Goal: Task Accomplishment & Management: Use online tool/utility

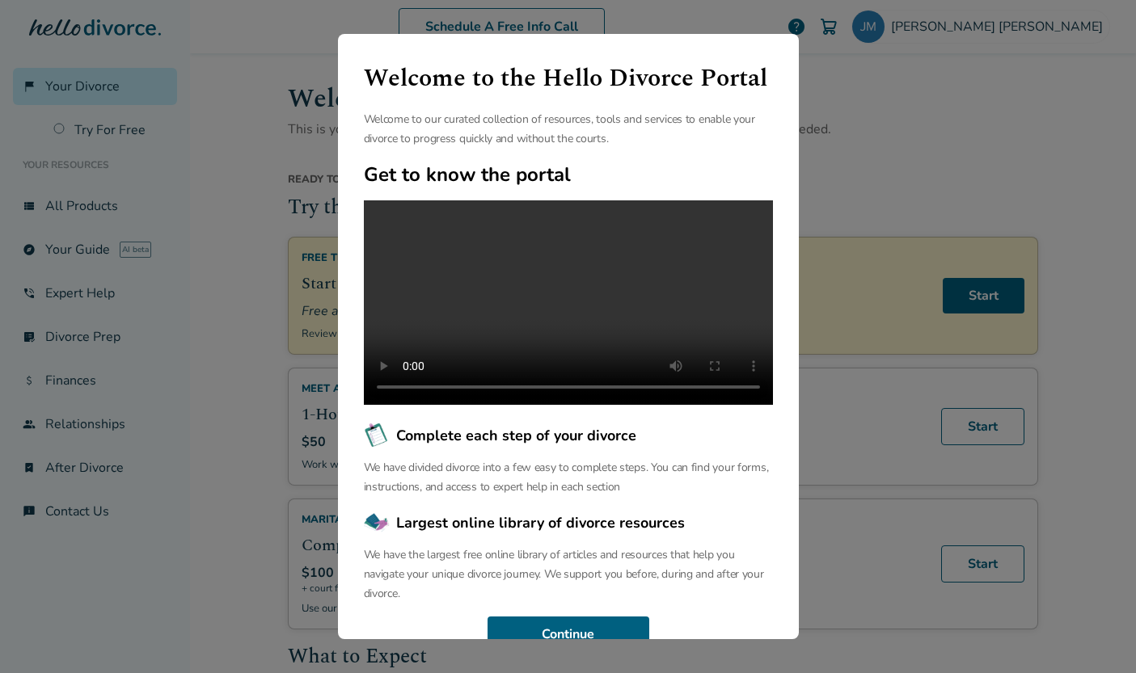
click at [211, 181] on div "Welcome to the Hello Divorce Portal Welcome to our curated collection of resour…" at bounding box center [568, 336] width 1136 height 673
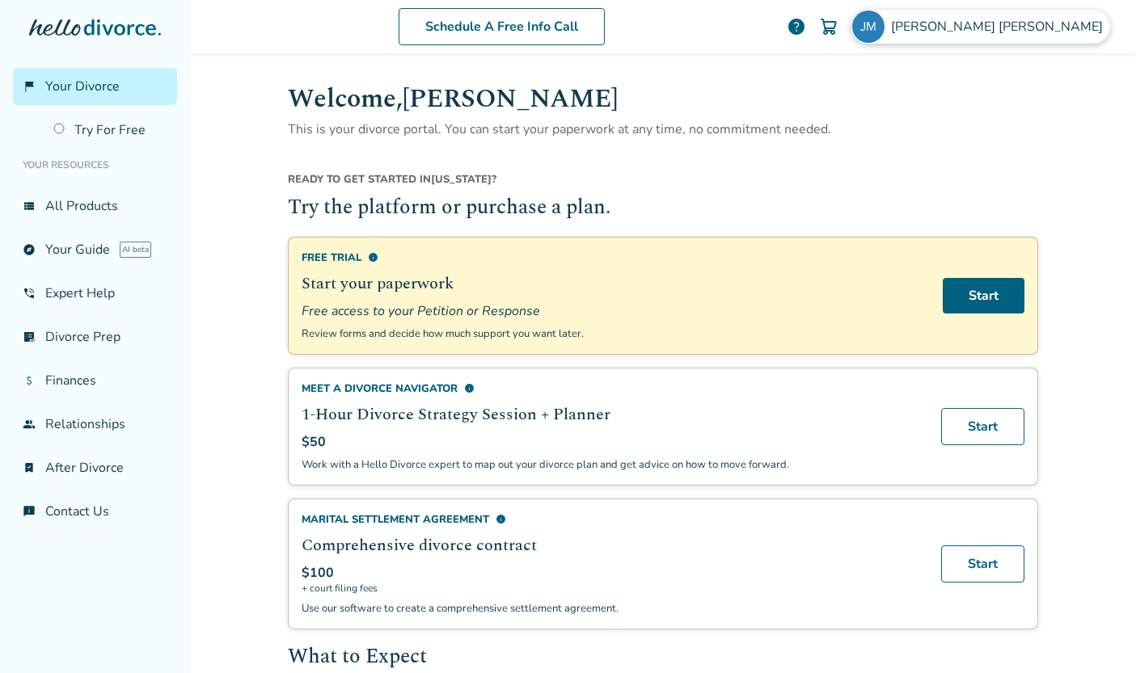
click at [885, 24] on img at bounding box center [868, 27] width 32 height 32
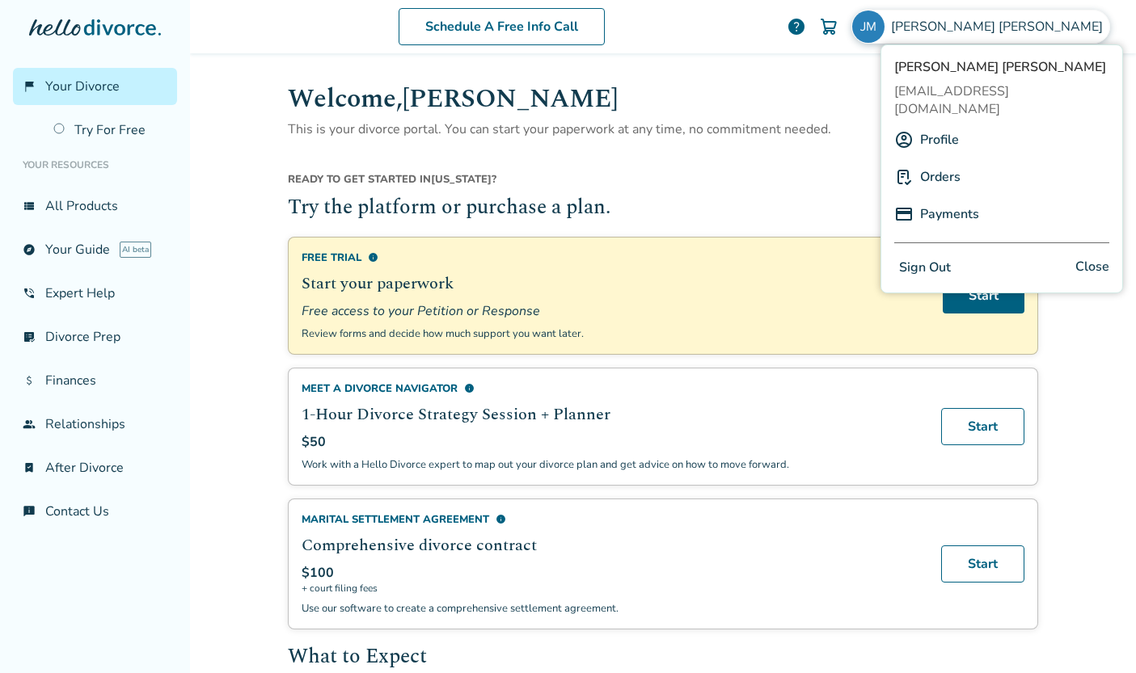
click at [943, 125] on link "Profile" at bounding box center [939, 140] width 39 height 31
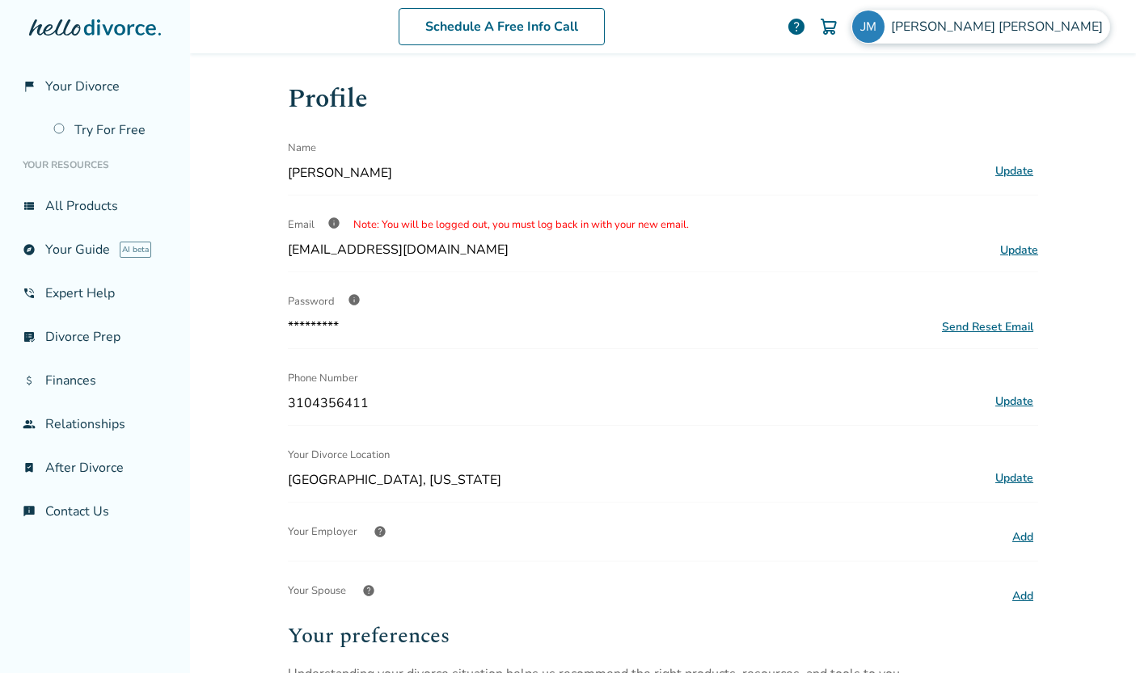
click at [1035, 27] on span "[PERSON_NAME]" at bounding box center [1000, 27] width 218 height 18
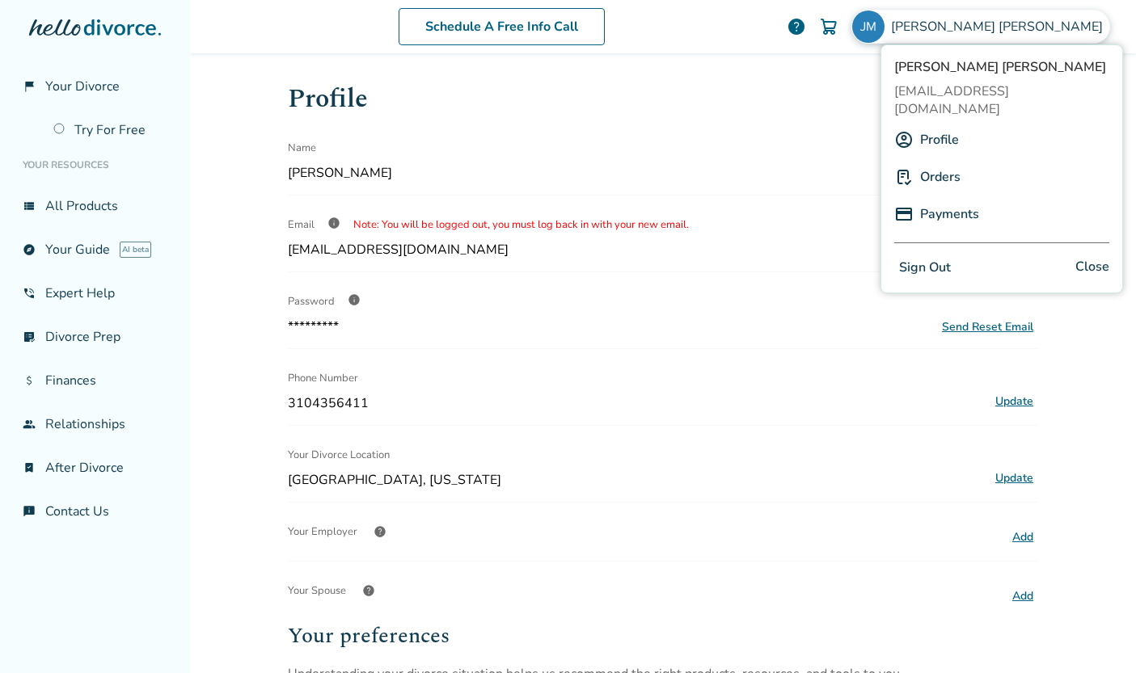
click at [953, 162] on link "Orders" at bounding box center [940, 177] width 40 height 31
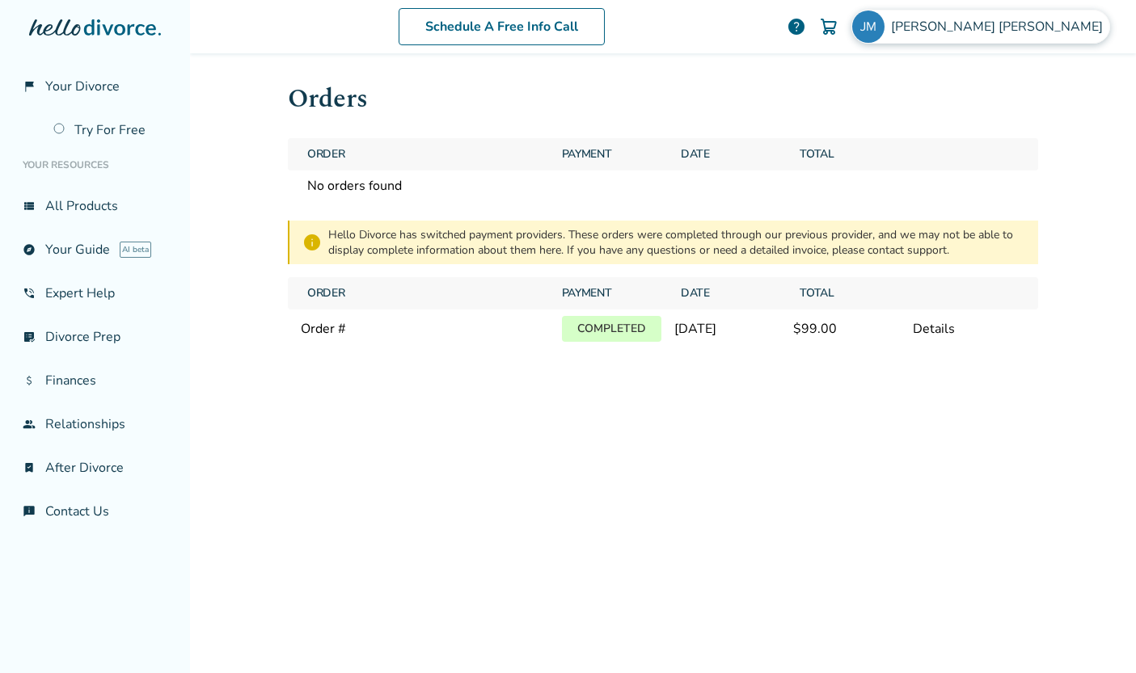
click at [1028, 30] on span "[PERSON_NAME]" at bounding box center [1000, 27] width 218 height 18
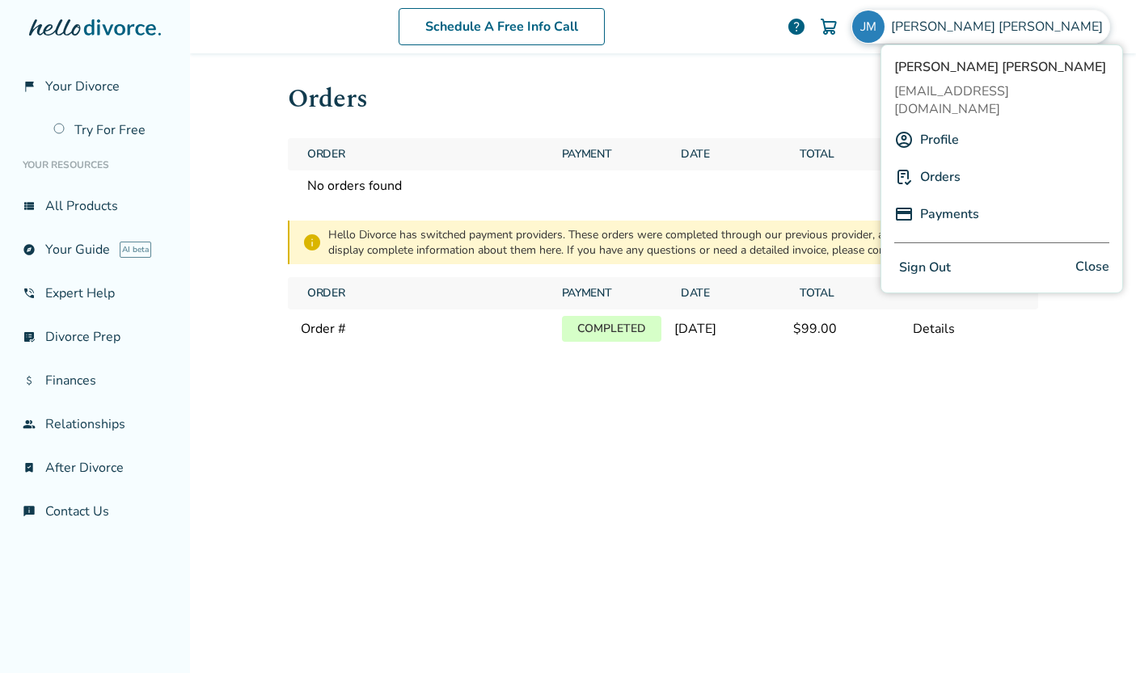
click at [937, 162] on link "Orders" at bounding box center [940, 177] width 40 height 31
click at [457, 382] on div "Orders Order Payment Date Total No orders found info Hello Divorce has switched…" at bounding box center [663, 360] width 776 height 615
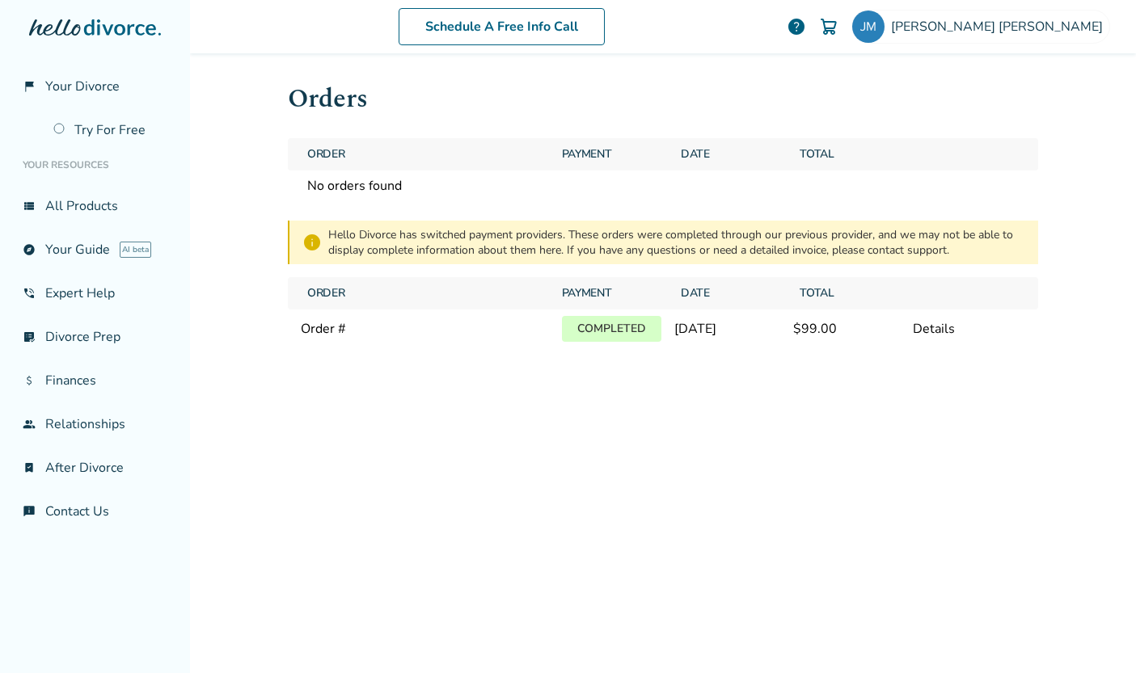
click at [624, 331] on p "Completed" at bounding box center [611, 329] width 99 height 26
click at [85, 207] on link "view_list All Products" at bounding box center [95, 206] width 164 height 37
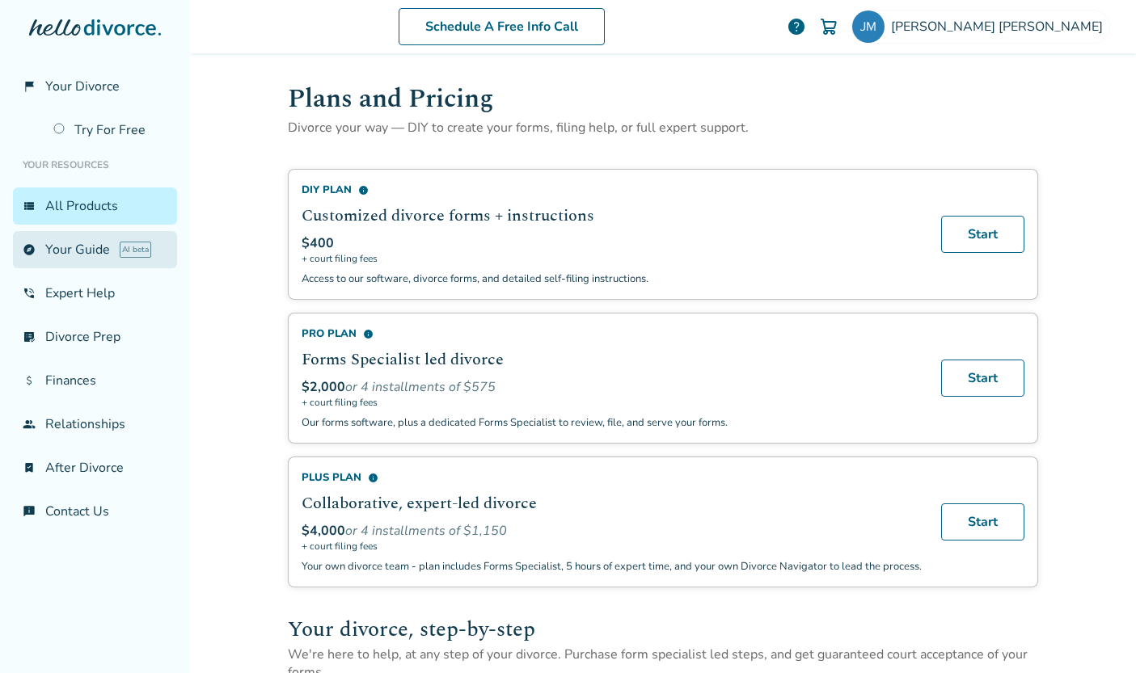
click at [69, 251] on link "explore Your Guide AI beta" at bounding box center [95, 249] width 164 height 37
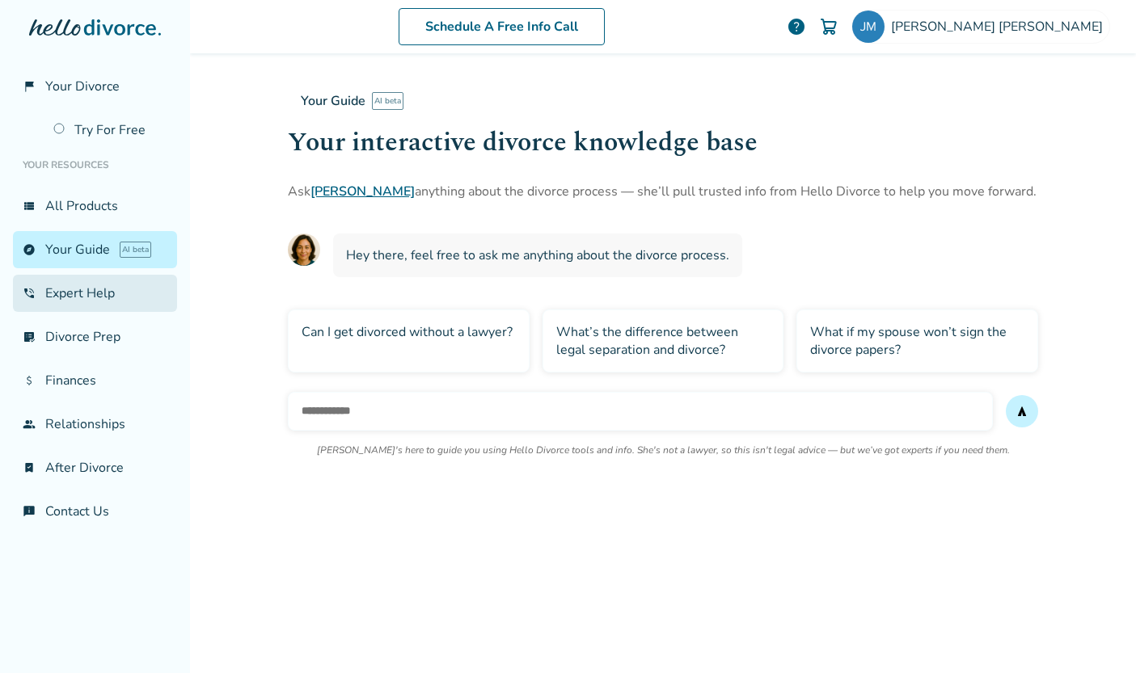
click at [70, 287] on link "phone_in_talk Expert Help" at bounding box center [95, 293] width 164 height 37
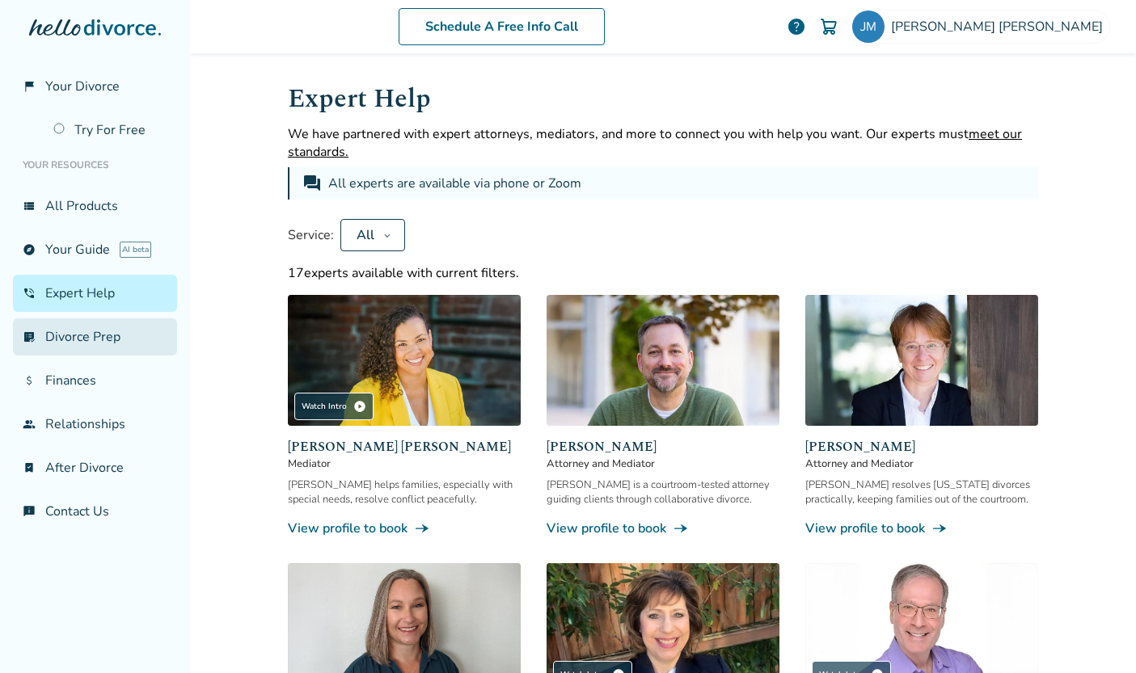
click at [74, 340] on link "list_alt_check Divorce Prep" at bounding box center [95, 337] width 164 height 37
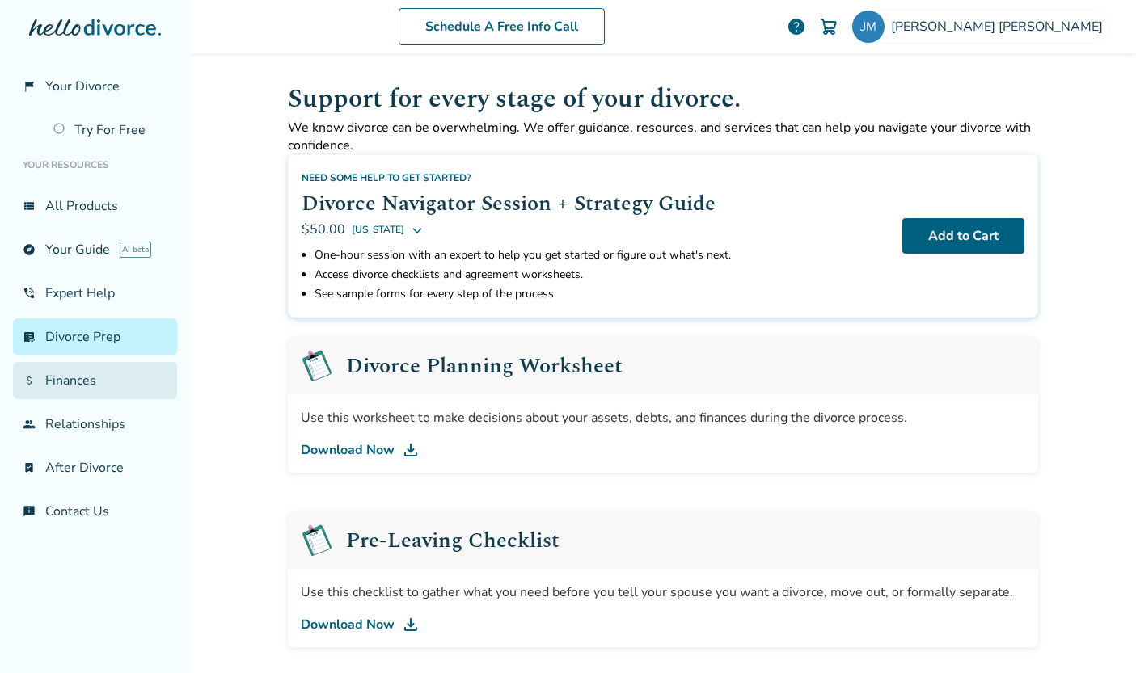
click at [67, 386] on link "attach_money Finances" at bounding box center [95, 380] width 164 height 37
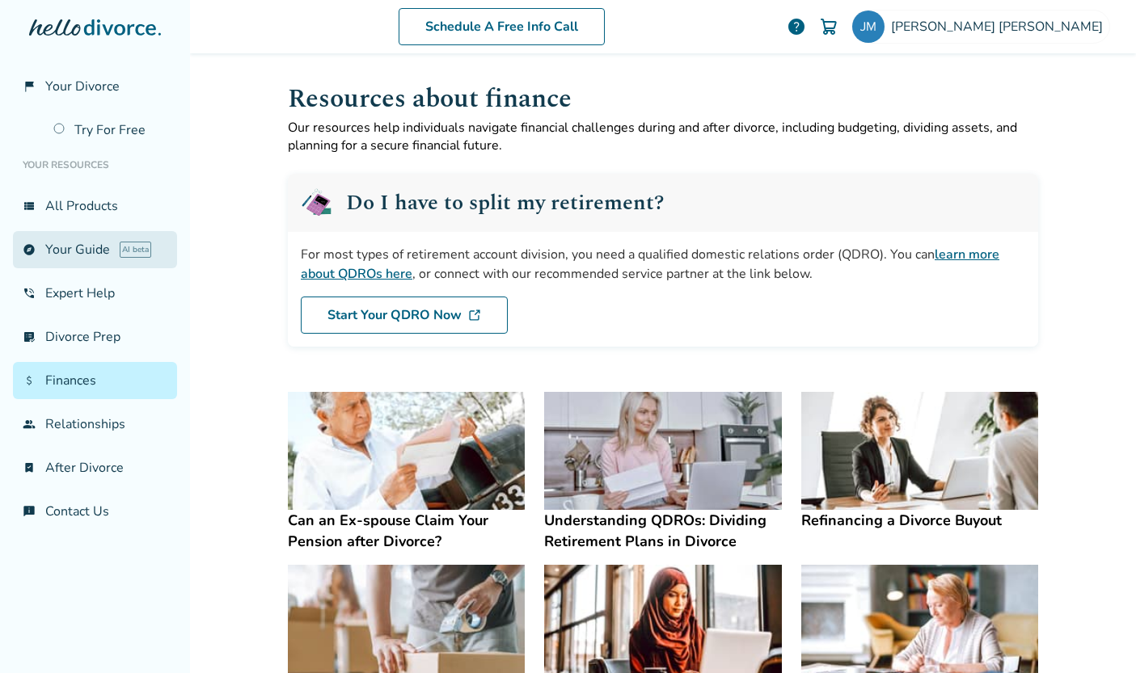
click at [91, 251] on link "explore Your Guide AI beta" at bounding box center [95, 249] width 164 height 37
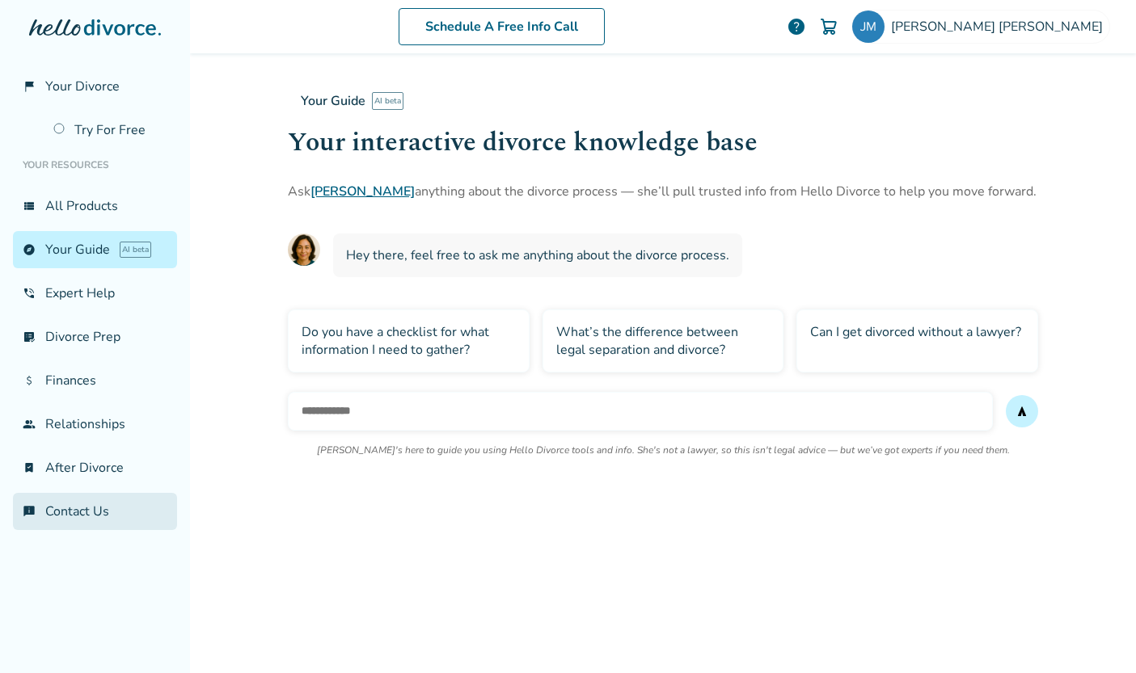
click at [91, 512] on link "chat_info Contact Us" at bounding box center [95, 511] width 164 height 37
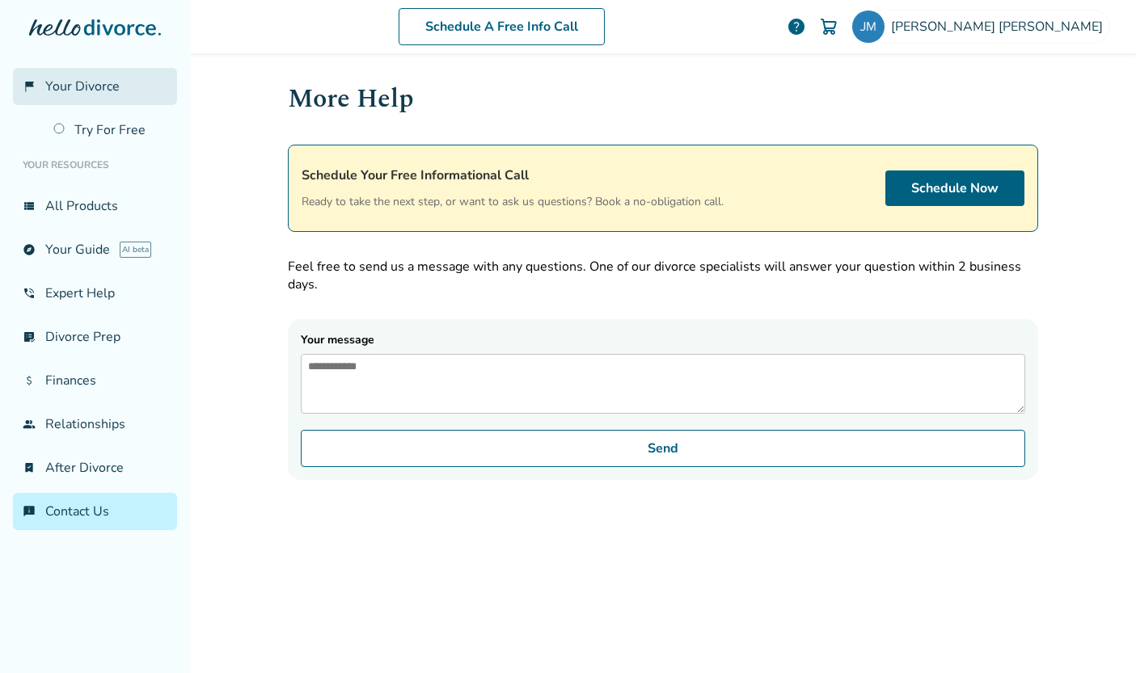
click at [84, 82] on span "Your Divorce" at bounding box center [82, 87] width 74 height 18
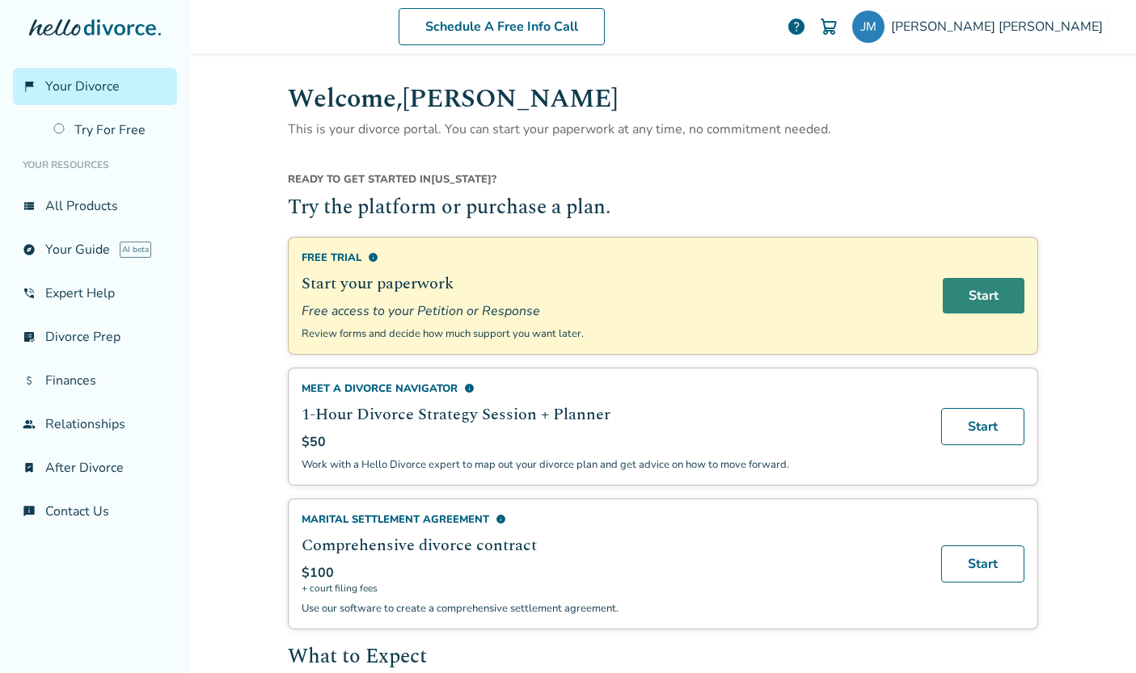
click at [973, 301] on link "Start" at bounding box center [984, 296] width 82 height 36
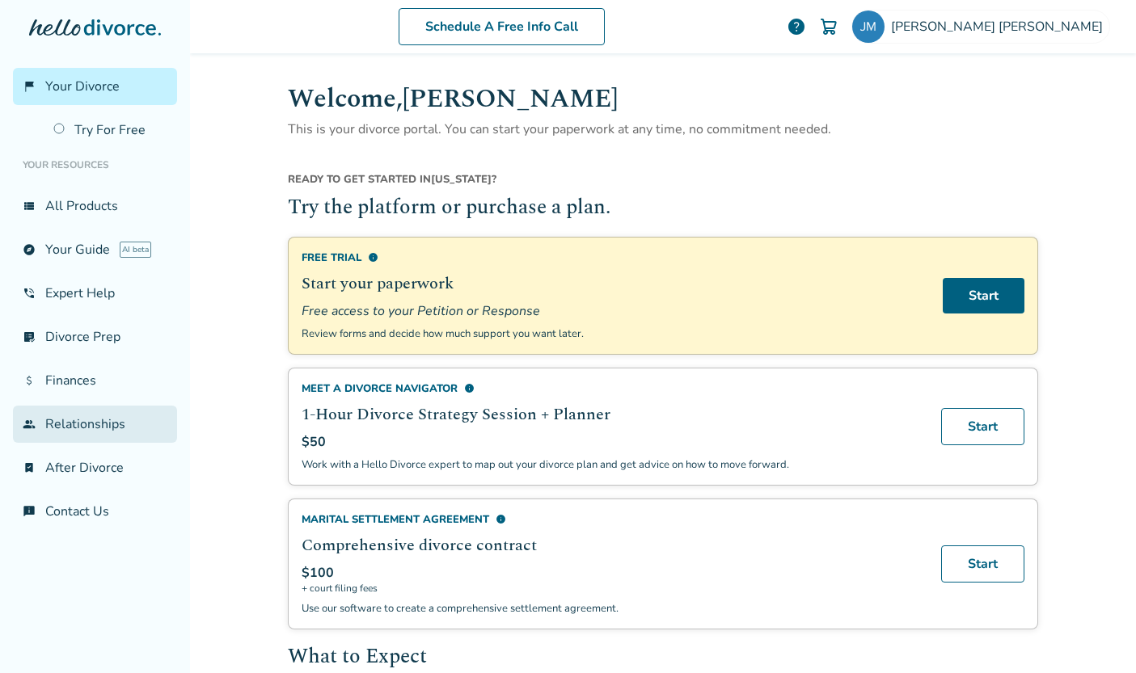
click at [66, 436] on link "group Relationships" at bounding box center [95, 424] width 164 height 37
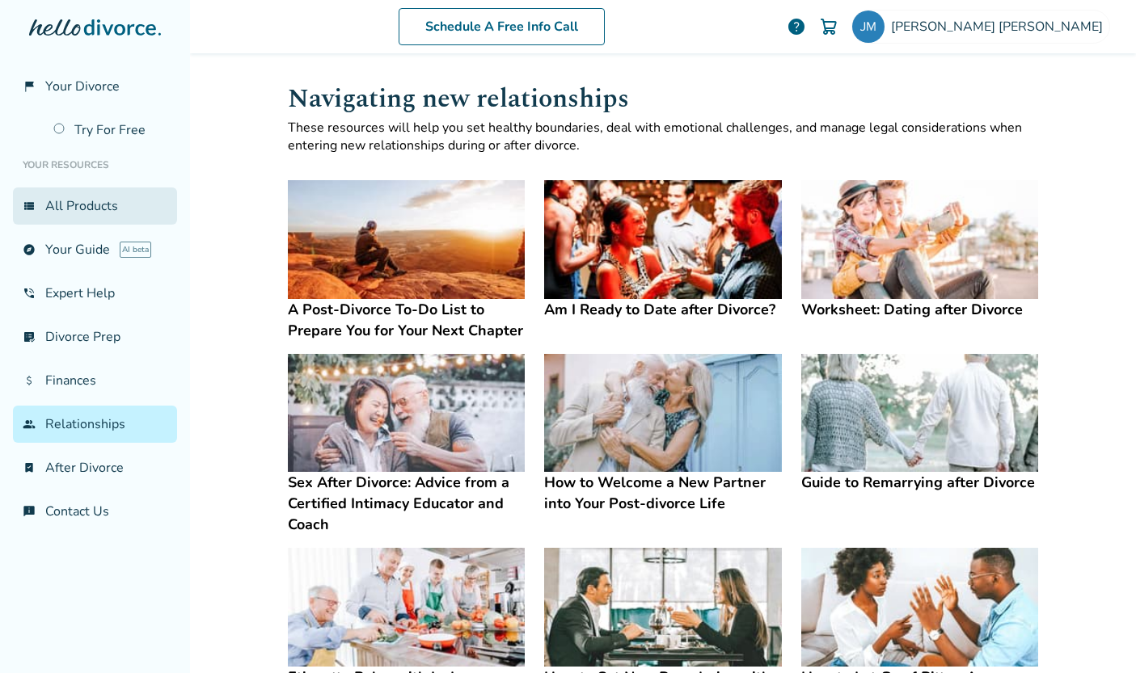
click at [71, 199] on link "view_list All Products" at bounding box center [95, 206] width 164 height 37
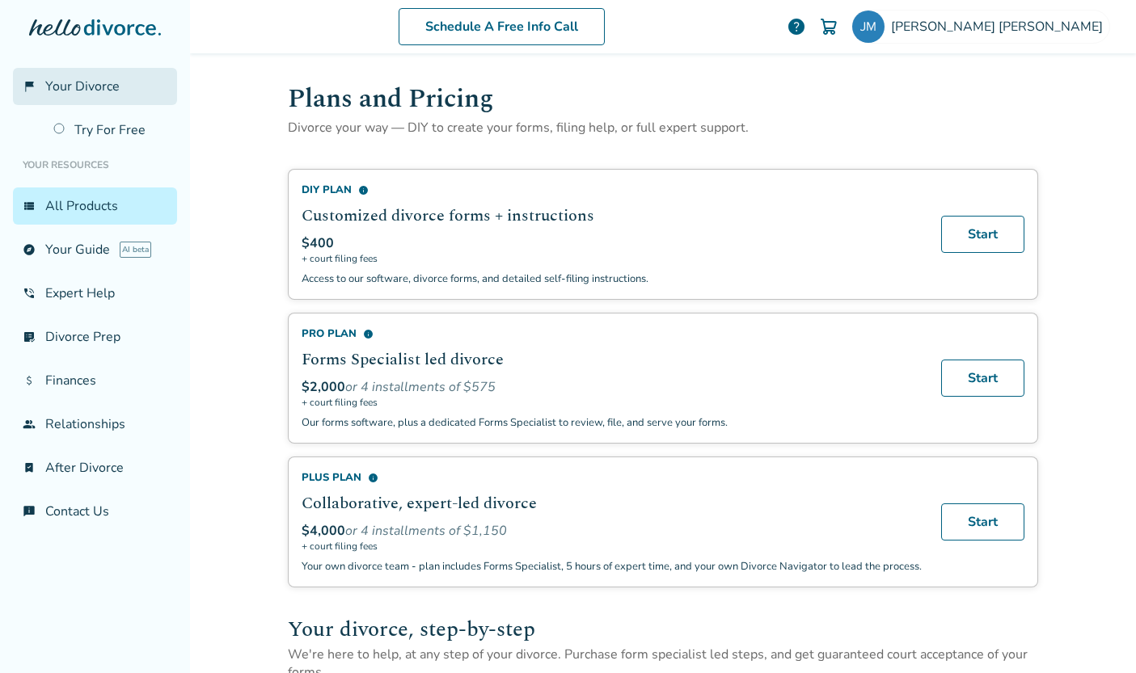
click at [99, 90] on span "Your Divorce" at bounding box center [82, 87] width 74 height 18
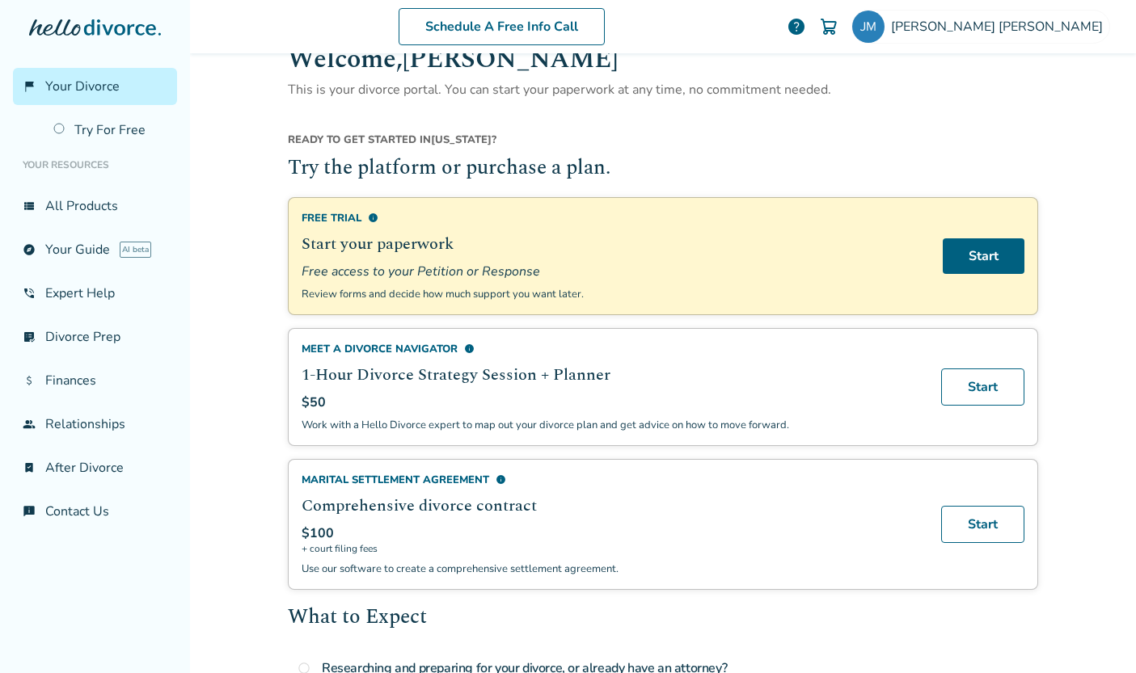
scroll to position [67, 0]
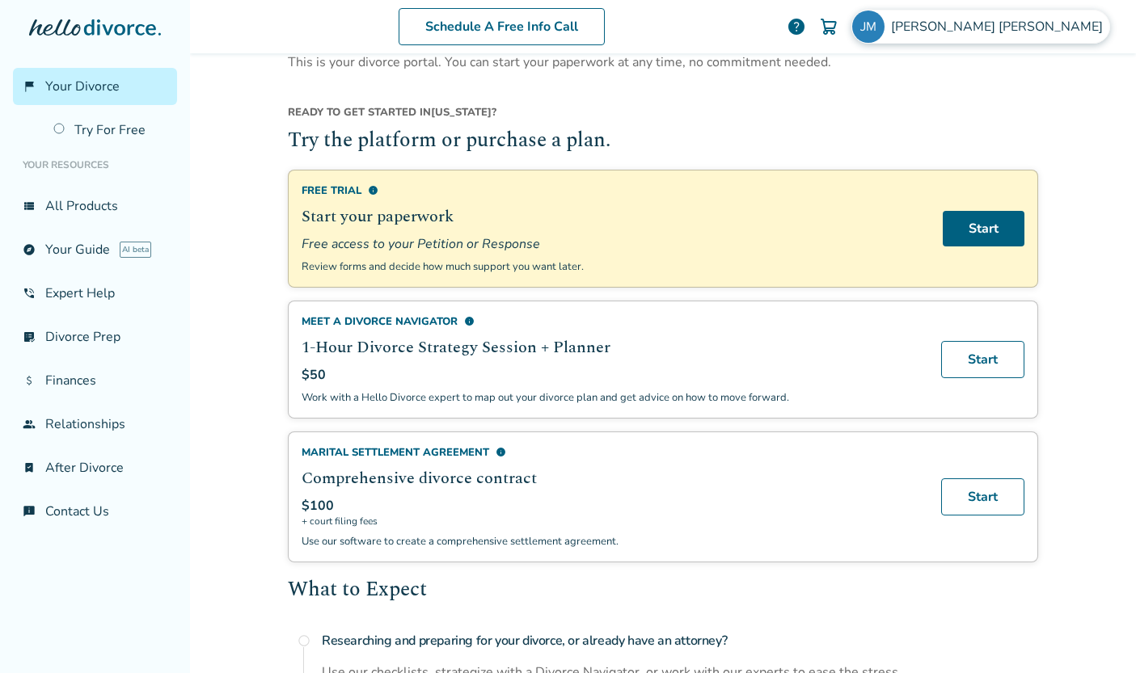
click at [1034, 22] on span "[PERSON_NAME]" at bounding box center [1000, 27] width 218 height 18
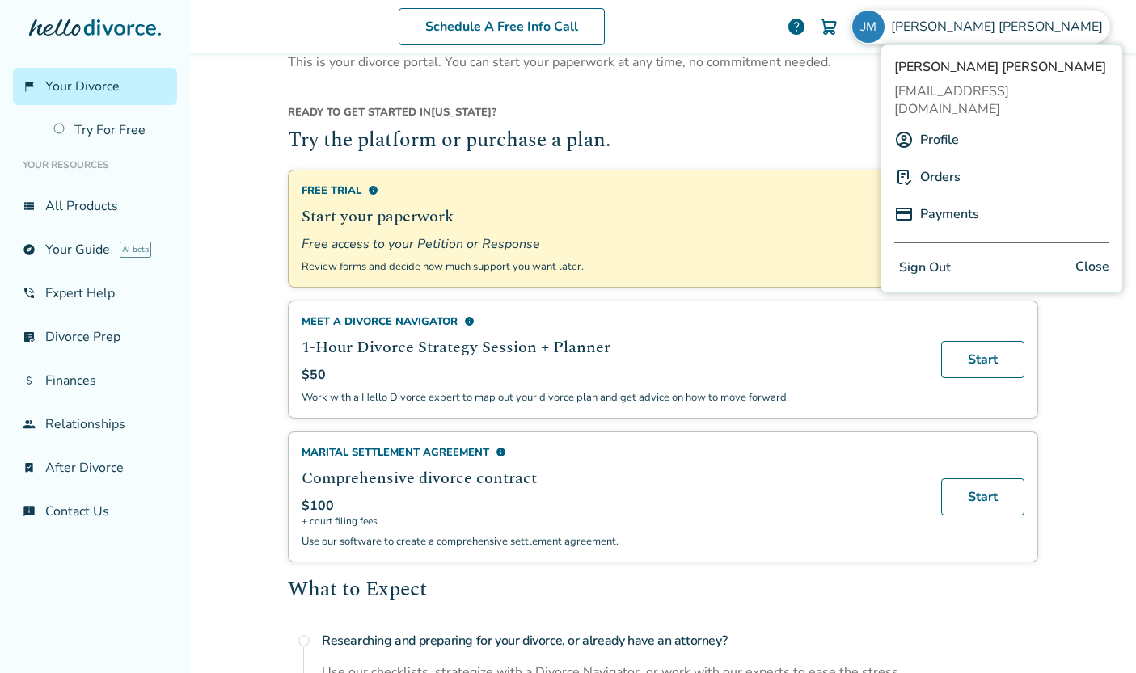
click at [885, 22] on img at bounding box center [868, 27] width 32 height 32
click at [682, 120] on div "Ready to get started in [US_STATE] ?" at bounding box center [663, 115] width 750 height 21
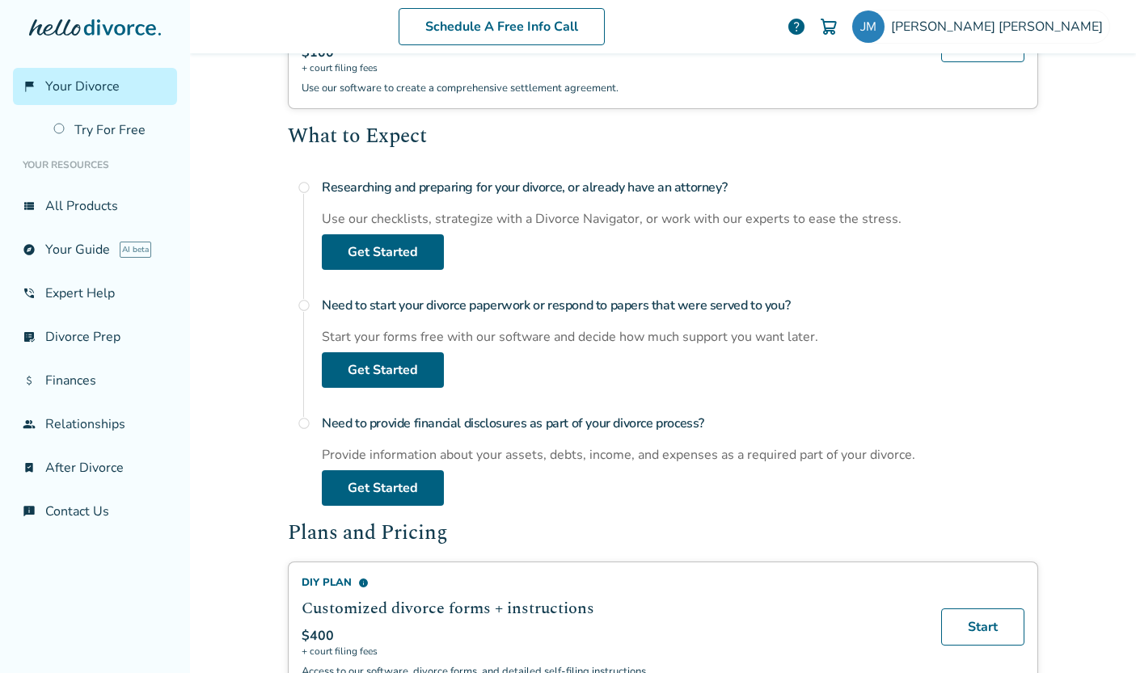
scroll to position [746, 0]
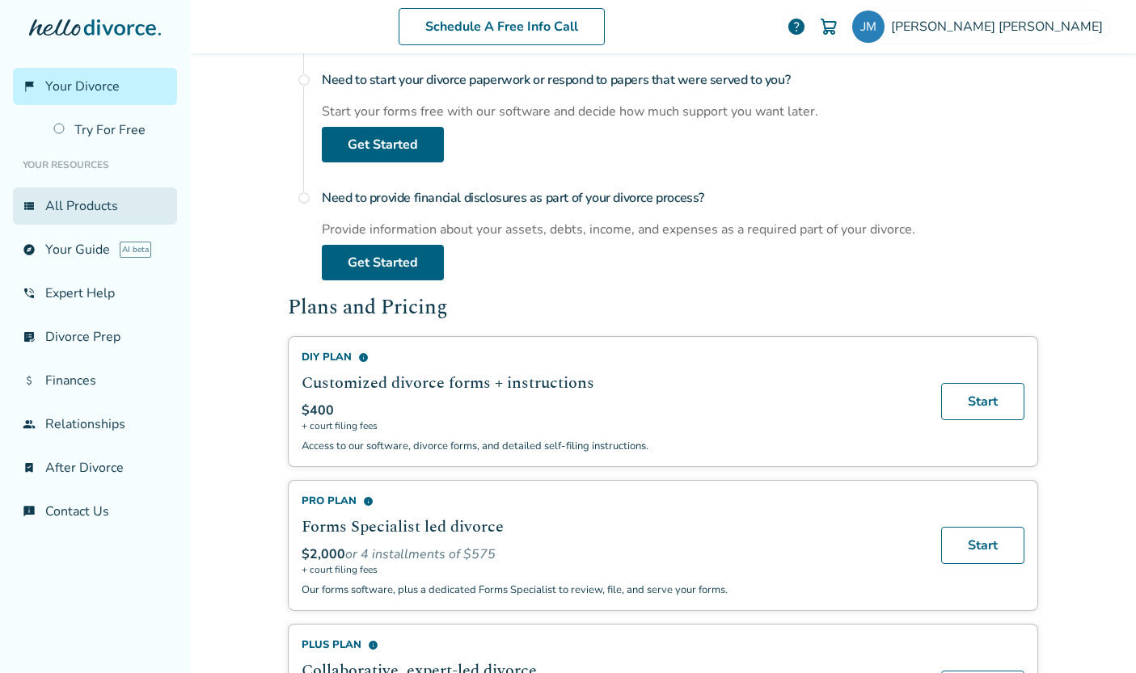
click at [71, 199] on link "view_list All Products" at bounding box center [95, 206] width 164 height 37
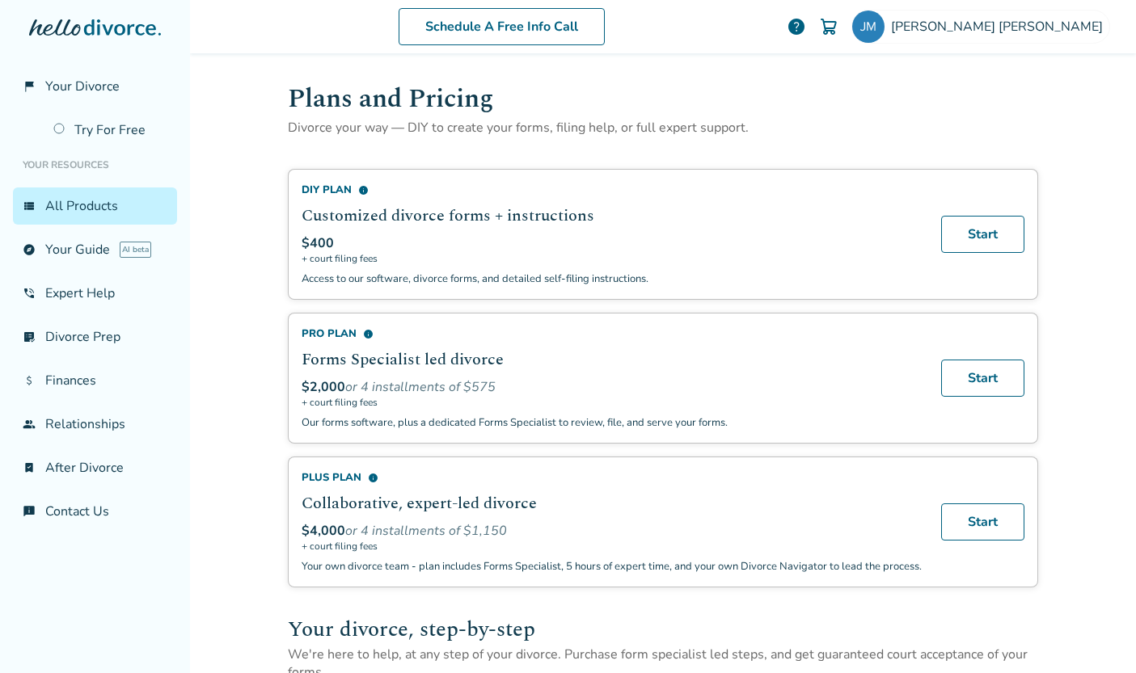
click at [128, 39] on div at bounding box center [95, 43] width 164 height 49
click at [95, 28] on icon at bounding box center [95, 27] width 132 height 16
click at [1048, 23] on span "[PERSON_NAME]" at bounding box center [1000, 27] width 218 height 18
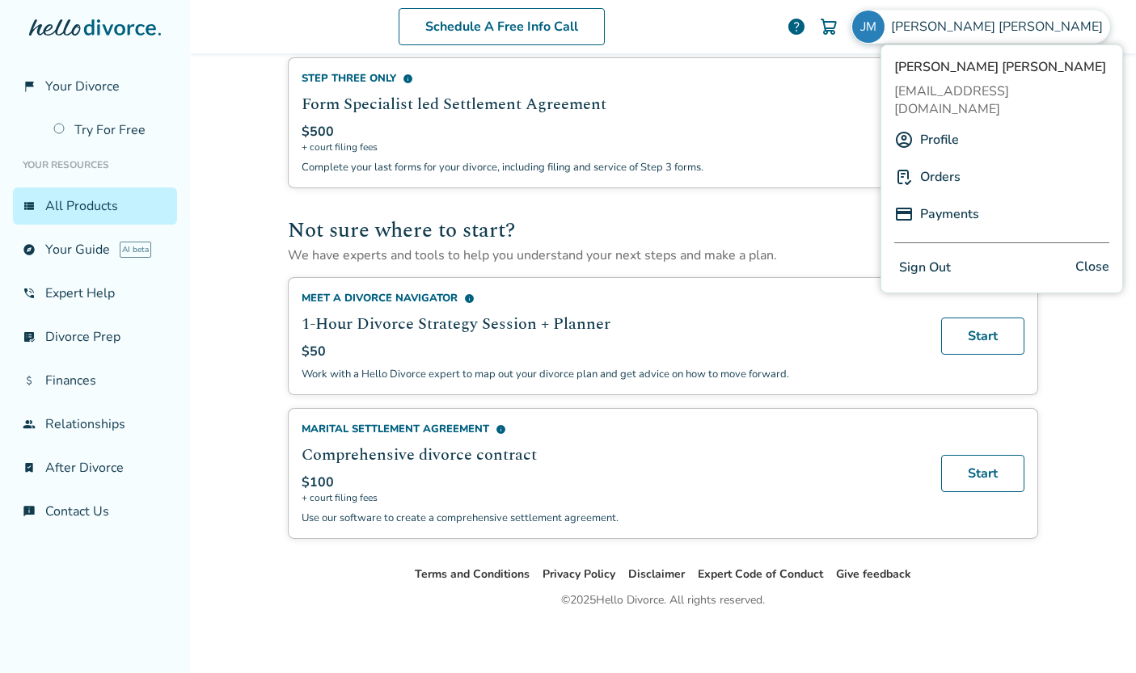
scroll to position [928, 0]
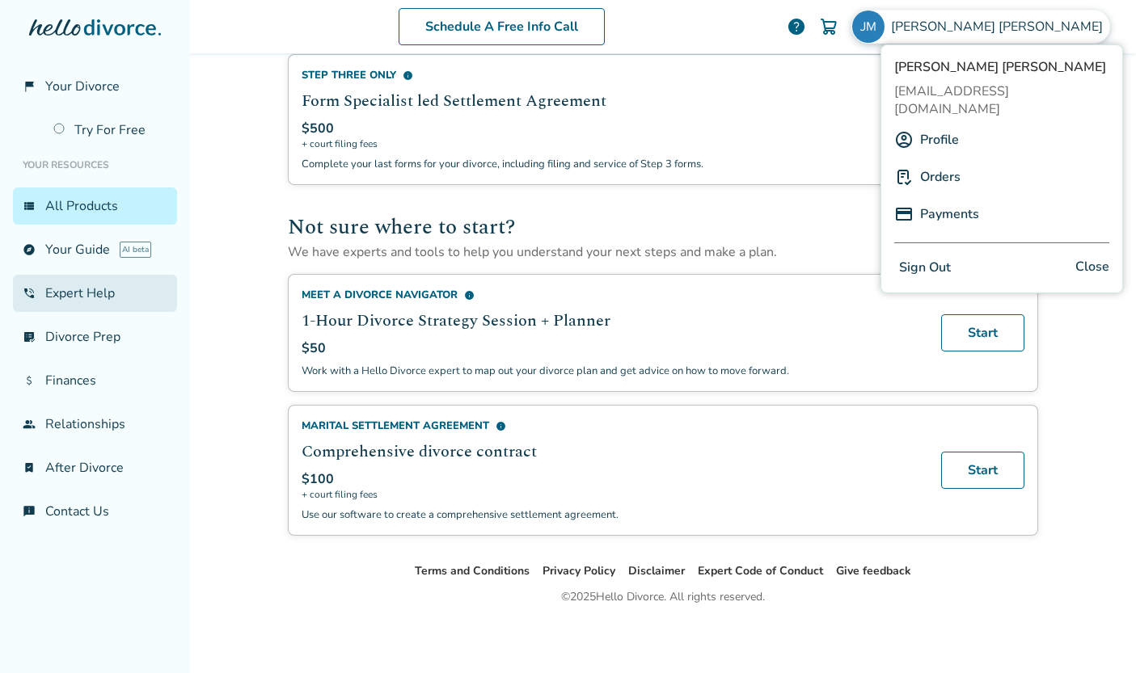
click at [81, 301] on link "phone_in_talk Expert Help" at bounding box center [95, 293] width 164 height 37
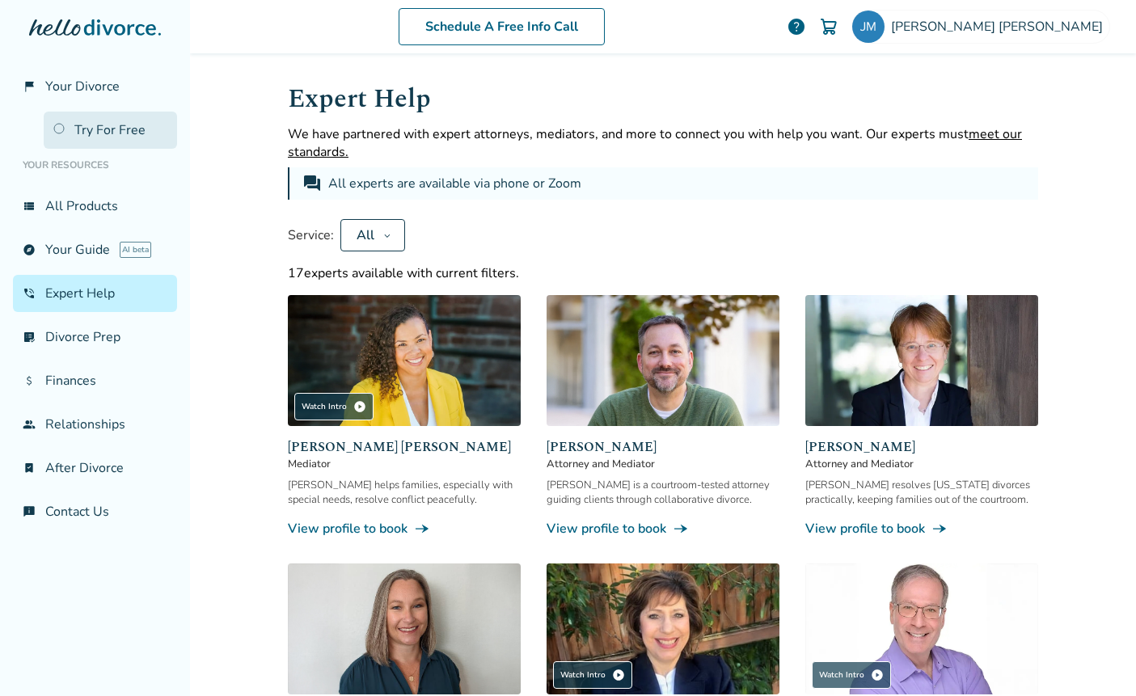
click at [57, 129] on link "Try For Free" at bounding box center [110, 130] width 133 height 37
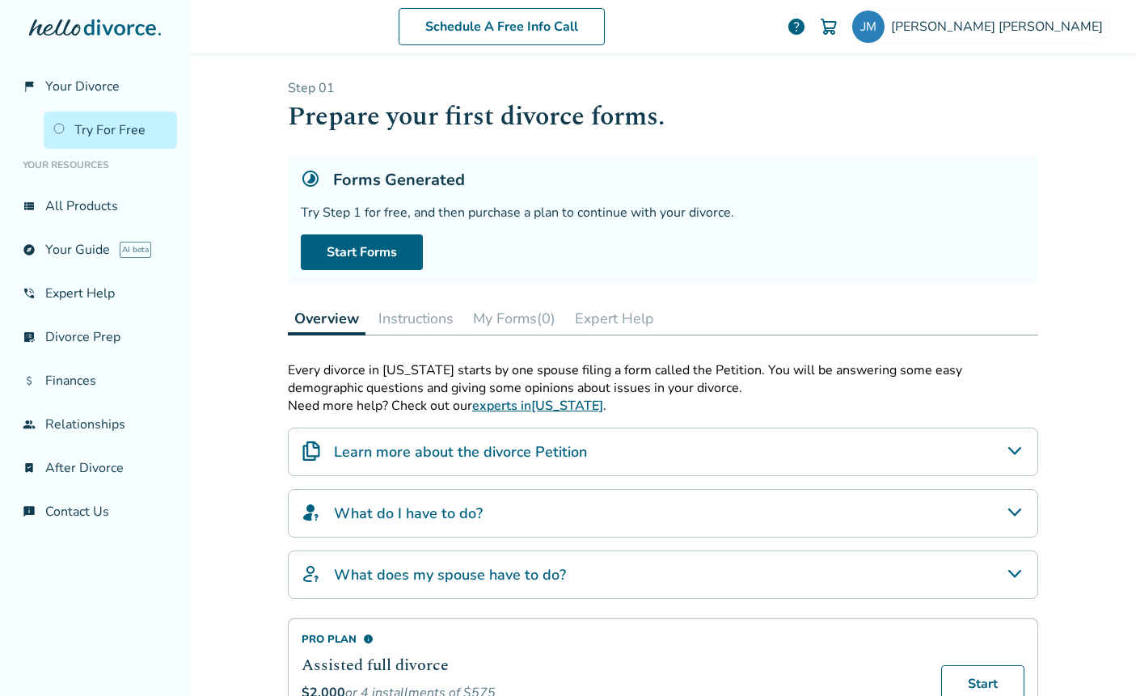
scroll to position [3, 0]
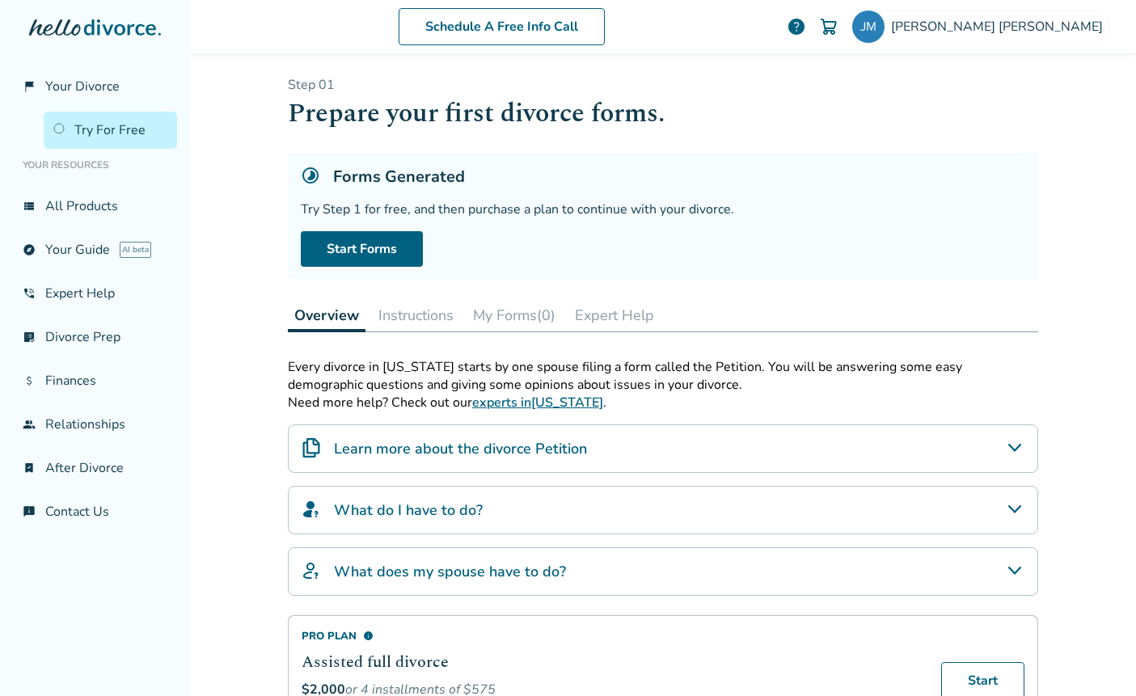
click at [520, 323] on button "My Forms (0)" at bounding box center [514, 315] width 95 height 32
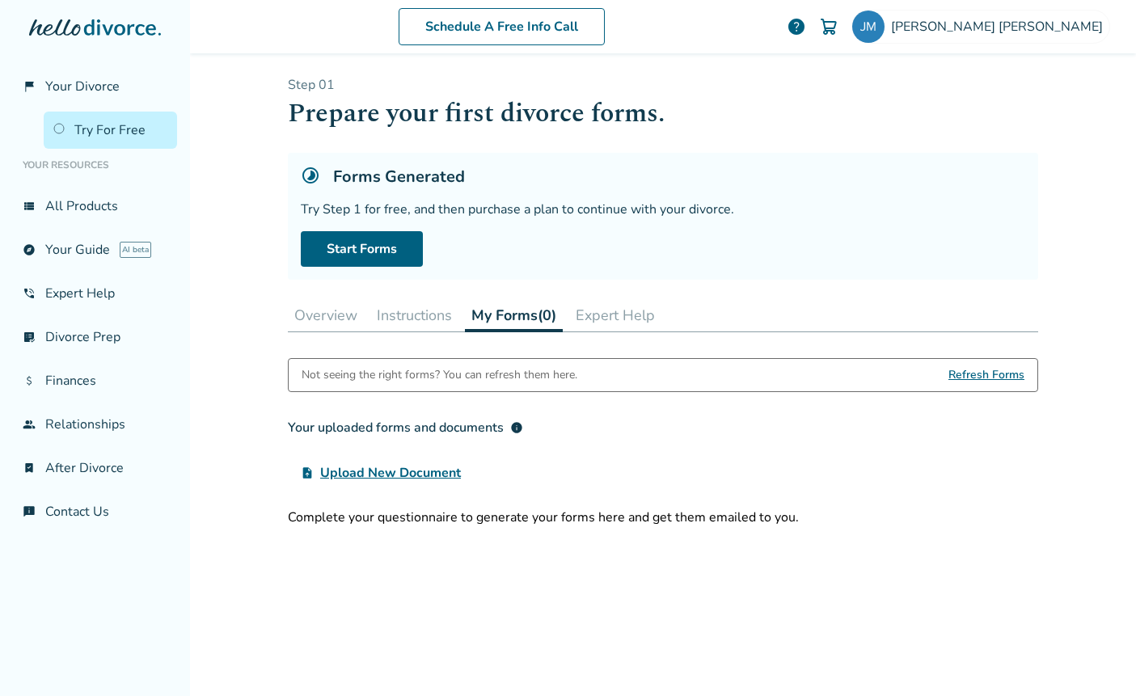
click at [403, 312] on button "Instructions" at bounding box center [414, 315] width 88 height 32
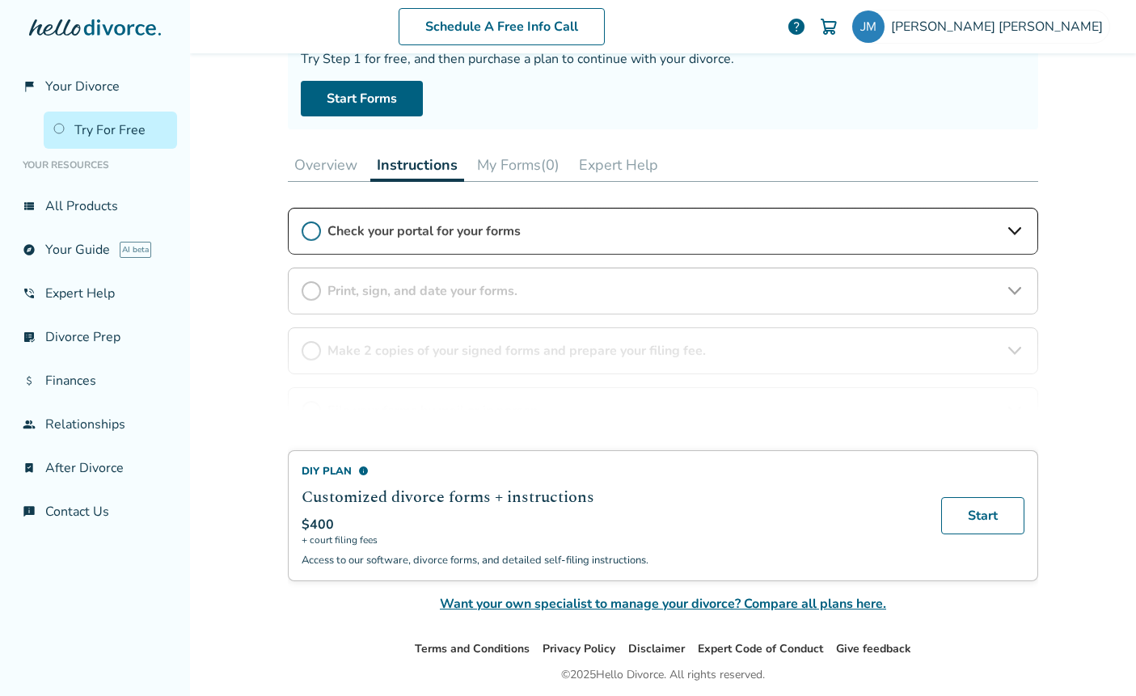
scroll to position [48, 0]
